Goal: Book appointment/travel/reservation

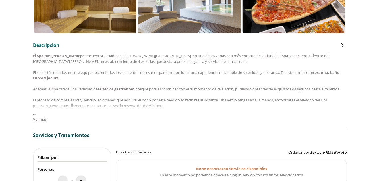
scroll to position [270, 0]
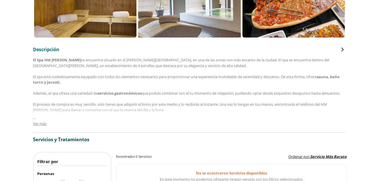
click at [34, 126] on span "Ver más" at bounding box center [40, 123] width 14 height 5
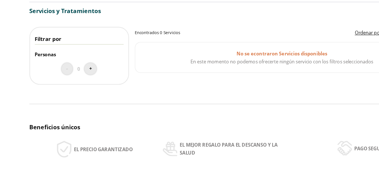
scroll to position [400, 0]
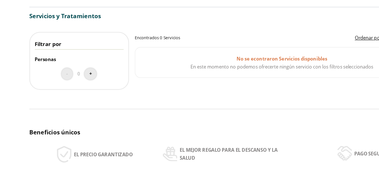
click at [89, 65] on div "- 0 +" at bounding box center [73, 58] width 70 height 13
click at [91, 60] on div "- 0 +" at bounding box center [73, 58] width 70 height 13
click at [85, 63] on button "+" at bounding box center [81, 58] width 9 height 9
click at [80, 63] on button "+" at bounding box center [81, 58] width 9 height 9
click at [78, 63] on button "+" at bounding box center [81, 58] width 9 height 9
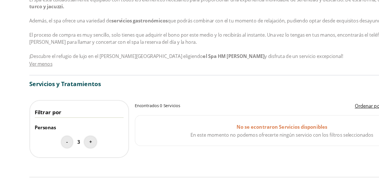
scroll to position [346, 0]
